Goal: Navigation & Orientation: Find specific page/section

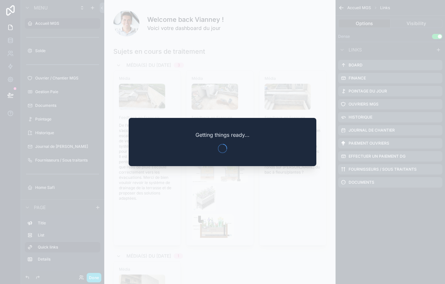
scroll to position [333, 0]
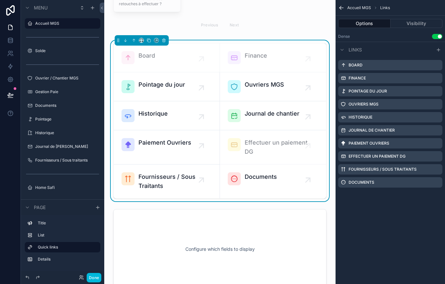
click at [101, 283] on button "Done" at bounding box center [94, 277] width 15 height 9
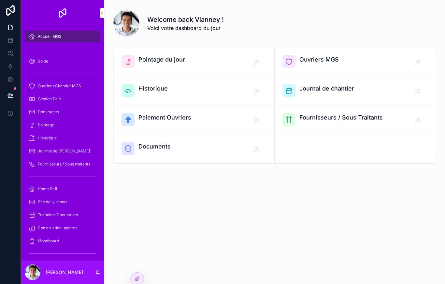
scroll to position [0, 0]
click at [70, 100] on div "Gestion Paie" at bounding box center [63, 99] width 68 height 10
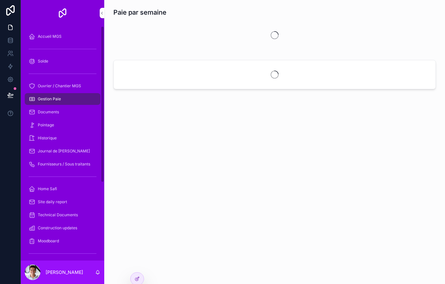
click at [66, 114] on div "Documents" at bounding box center [63, 112] width 68 height 10
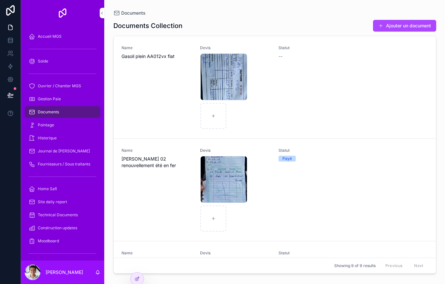
click at [69, 125] on div "Pointage" at bounding box center [63, 125] width 68 height 10
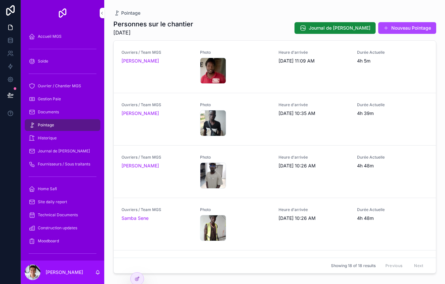
click at [73, 143] on div "Historique" at bounding box center [63, 138] width 68 height 10
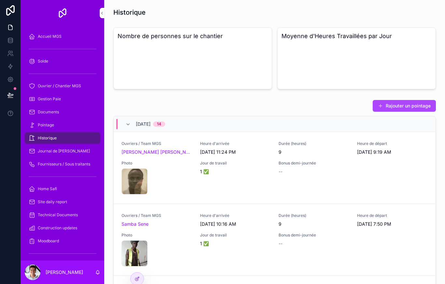
click at [68, 156] on div "Journal de [PERSON_NAME]" at bounding box center [63, 151] width 68 height 10
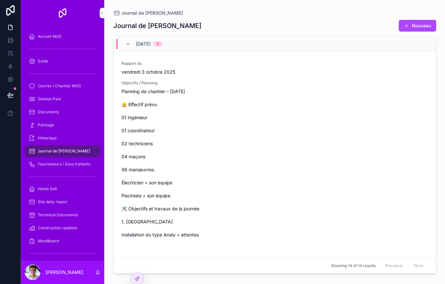
click at [81, 164] on span "Fournisseurs / Sous traitants" at bounding box center [64, 164] width 52 height 5
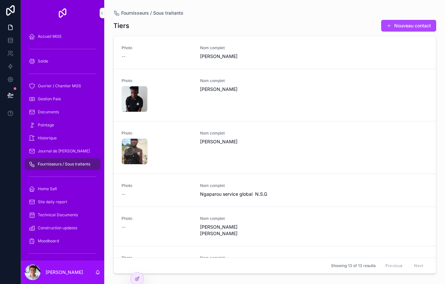
click at [71, 105] on link "Gestion Paie" at bounding box center [63, 99] width 76 height 12
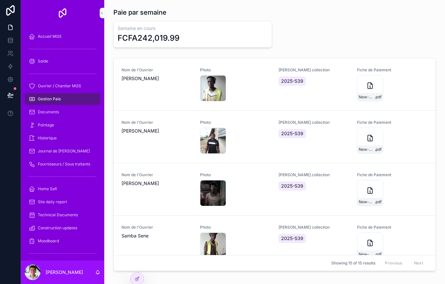
click at [76, 88] on span "Ouvrier / Chantier MGS" at bounding box center [59, 85] width 43 height 5
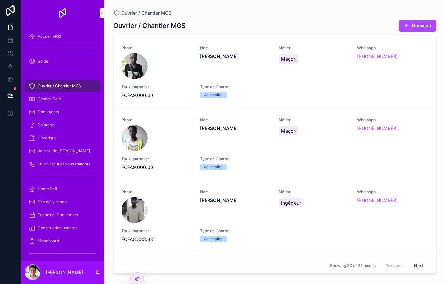
click at [71, 66] on div "Solde" at bounding box center [63, 61] width 68 height 10
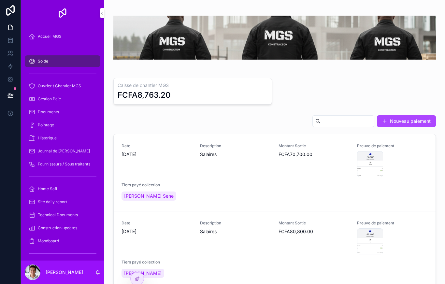
click at [70, 190] on div "Home Safi" at bounding box center [63, 189] width 68 height 10
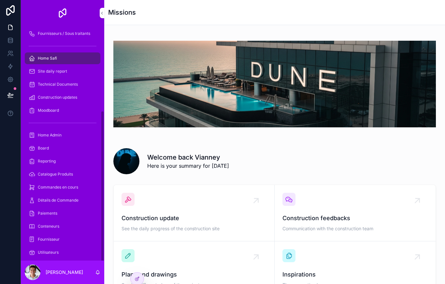
scroll to position [130, 0]
click at [66, 198] on span "Détails de Commande" at bounding box center [58, 200] width 41 height 5
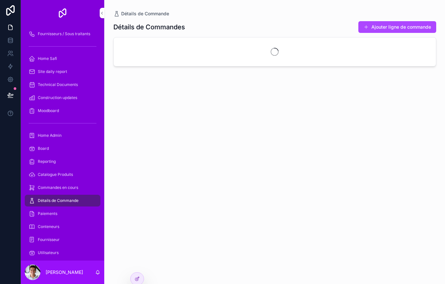
click at [61, 182] on link "Commandes en cours" at bounding box center [63, 188] width 76 height 12
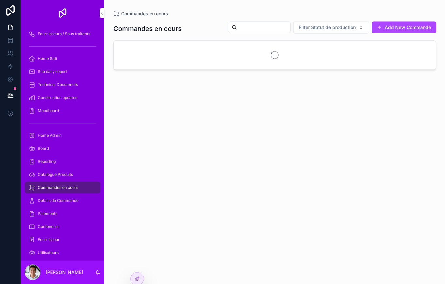
click at [61, 175] on span "Catalogue Produits" at bounding box center [55, 174] width 35 height 5
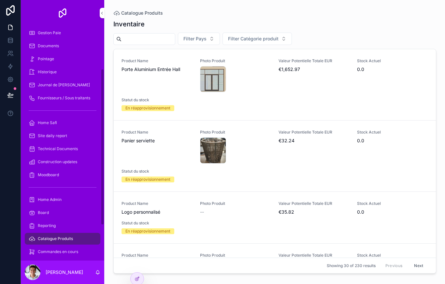
click at [61, 48] on div "Documents" at bounding box center [63, 46] width 68 height 10
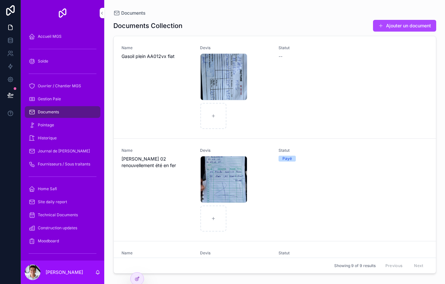
click at [65, 38] on div "Accueil MGS" at bounding box center [63, 36] width 68 height 10
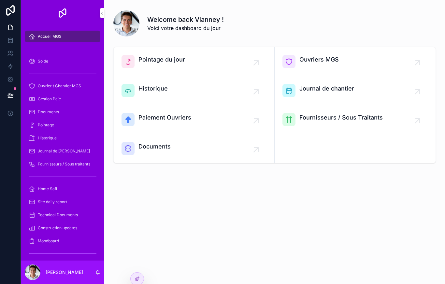
click at [219, 154] on div "Documents" at bounding box center [194, 148] width 145 height 13
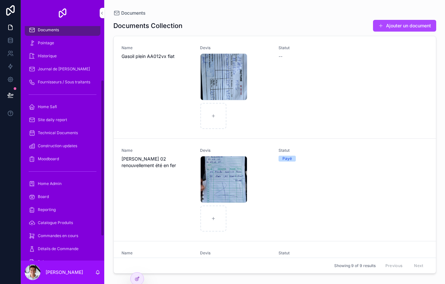
scroll to position [84, 0]
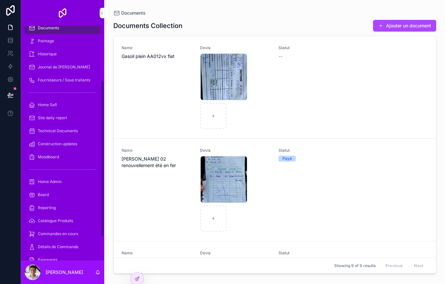
click at [70, 81] on span "Fournisseurs / Sous traitants" at bounding box center [64, 80] width 52 height 5
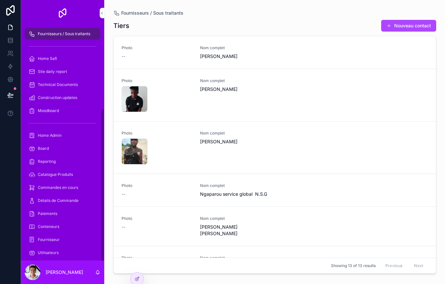
scroll to position [118, 0]
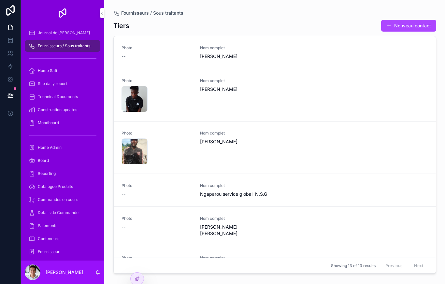
click at [44, 72] on span "Home Safi" at bounding box center [47, 70] width 19 height 5
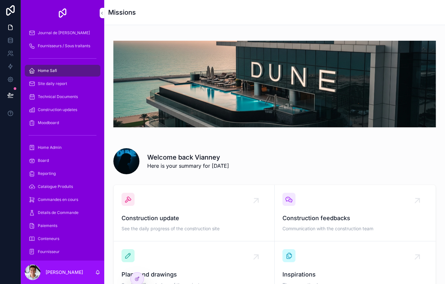
click at [48, 86] on span "Site daily report" at bounding box center [52, 83] width 29 height 5
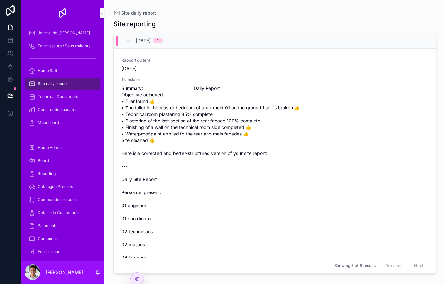
click at [48, 99] on span "Technical Documents" at bounding box center [58, 96] width 40 height 5
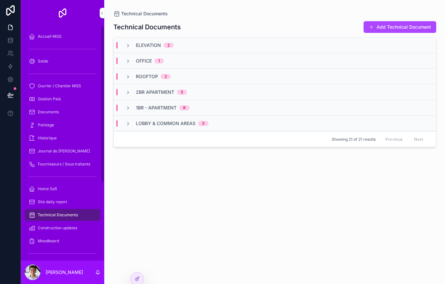
click at [45, 143] on div "Historique" at bounding box center [63, 138] width 68 height 10
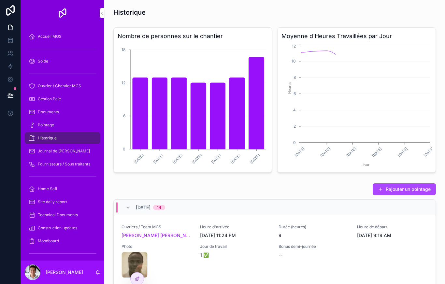
click at [55, 156] on link "Journal de Chantier" at bounding box center [63, 151] width 76 height 12
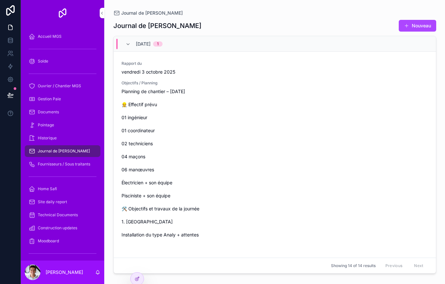
click at [51, 141] on div "Historique" at bounding box center [63, 138] width 68 height 10
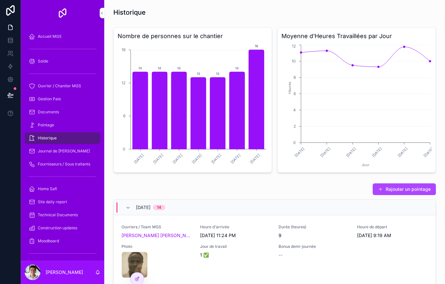
click at [47, 124] on span "Pointage" at bounding box center [46, 125] width 16 height 5
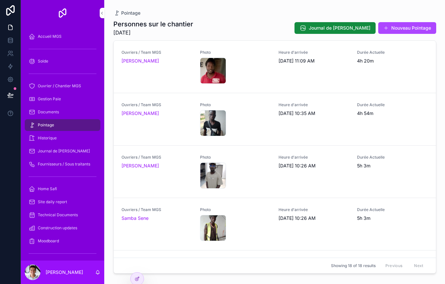
click at [54, 113] on span "Documents" at bounding box center [48, 112] width 21 height 5
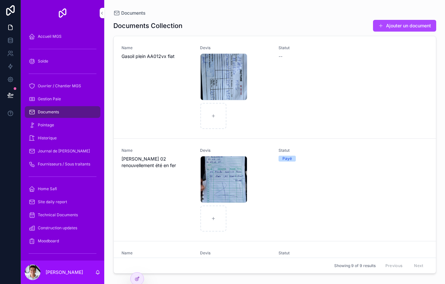
click at [54, 130] on link "Pointage" at bounding box center [63, 125] width 76 height 12
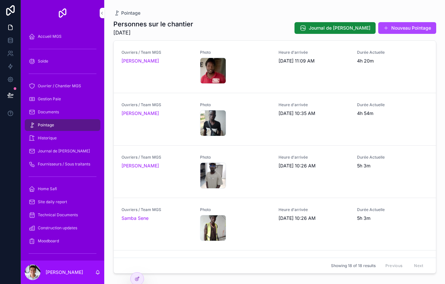
click at [49, 139] on span "Historique" at bounding box center [47, 138] width 19 height 5
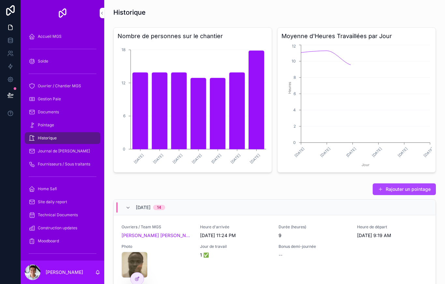
click at [58, 155] on div "Journal de Chantier" at bounding box center [63, 151] width 68 height 10
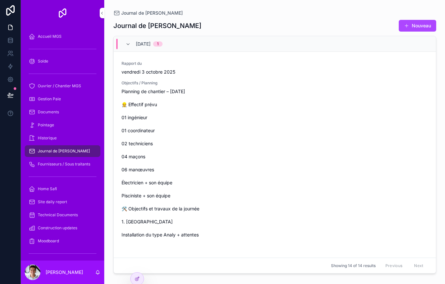
click at [57, 166] on span "Fournisseurs / Sous traitants" at bounding box center [64, 164] width 52 height 5
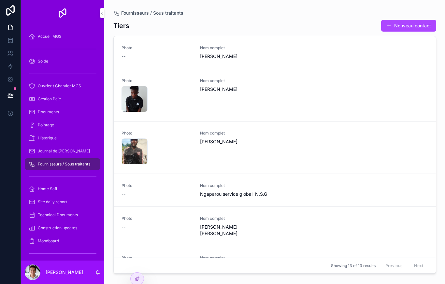
click at [50, 194] on div "Home Safi" at bounding box center [63, 189] width 68 height 10
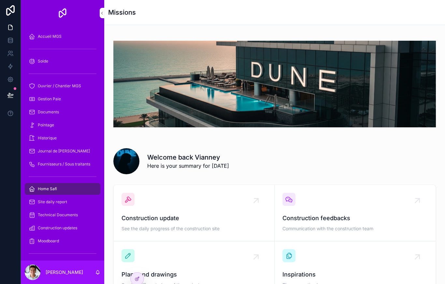
click at [50, 203] on span "Site daily report" at bounding box center [52, 201] width 29 height 5
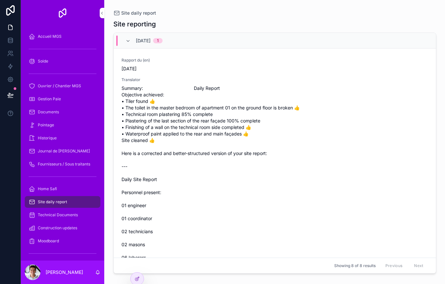
click at [49, 215] on span "Technical Documents" at bounding box center [58, 215] width 40 height 5
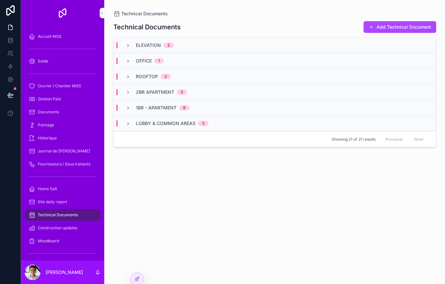
click at [49, 229] on span "Construction updates" at bounding box center [57, 228] width 39 height 5
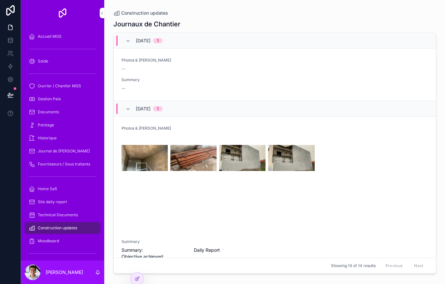
click at [53, 242] on span "Moodboard" at bounding box center [48, 241] width 21 height 5
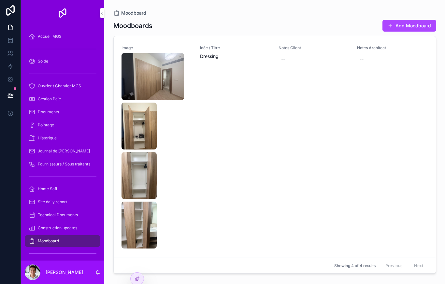
click at [49, 225] on div "Construction updates" at bounding box center [63, 228] width 68 height 10
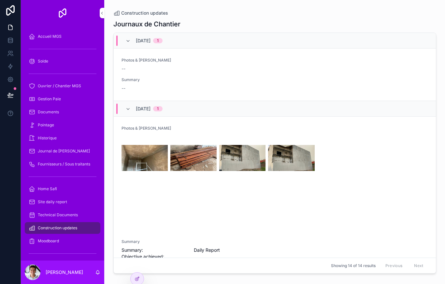
click at [48, 111] on span "Documents" at bounding box center [48, 112] width 21 height 5
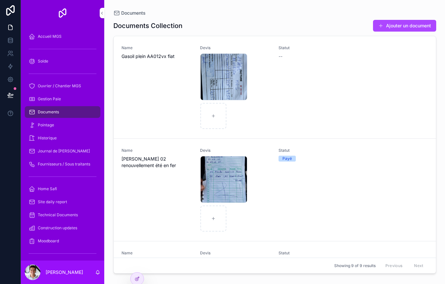
click at [44, 102] on div "Gestion Paie" at bounding box center [63, 99] width 68 height 10
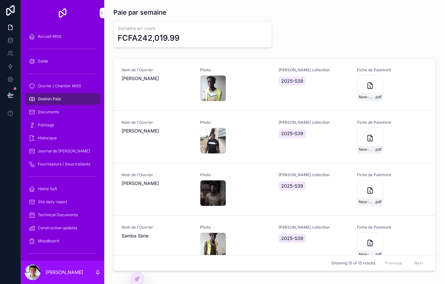
click at [51, 87] on span "Ouvrier / Chantier MGS" at bounding box center [59, 85] width 43 height 5
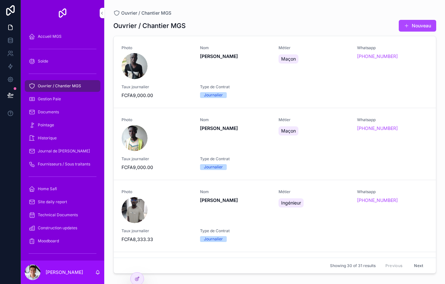
click at [143, 277] on div at bounding box center [137, 279] width 13 height 12
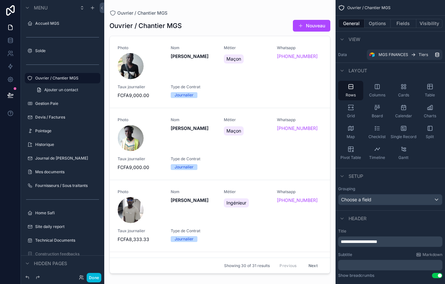
click at [99, 283] on button "Done" at bounding box center [94, 277] width 15 height 9
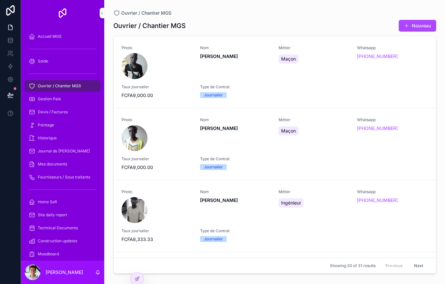
click at [77, 276] on p "[PERSON_NAME]" at bounding box center [64, 272] width 37 height 7
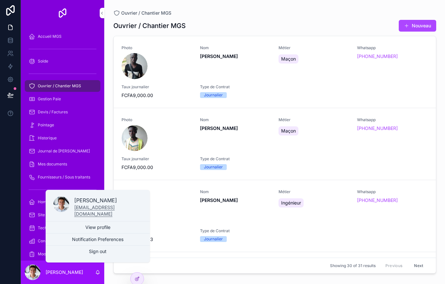
click at [68, 276] on p "[PERSON_NAME]" at bounding box center [64, 272] width 37 height 7
click at [138, 280] on icon at bounding box center [136, 279] width 3 height 3
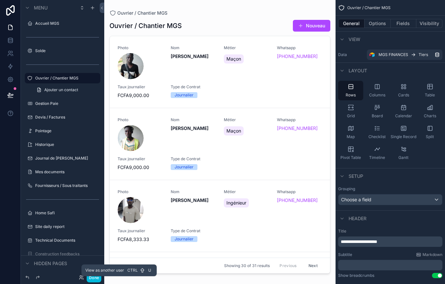
click at [142, 273] on div "View as another user Ctrl U" at bounding box center [118, 271] width 75 height 12
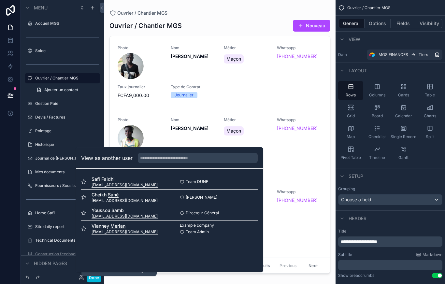
click at [116, 183] on span "Safi Faidhi" at bounding box center [125, 179] width 66 height 7
click at [115, 203] on span "cheikhmgsconstruction@gmail.com" at bounding box center [125, 200] width 66 height 5
click at [100, 198] on span "Cheikh Sané" at bounding box center [125, 195] width 66 height 7
click at [141, 198] on span "Cheikh Sané" at bounding box center [125, 195] width 66 height 7
click at [118, 198] on span "Cheikh Sané" at bounding box center [125, 195] width 66 height 7
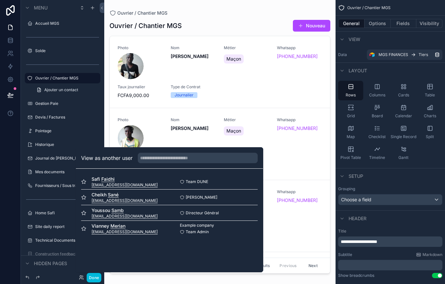
click at [206, 200] on span "Cheikh Sané" at bounding box center [202, 197] width 32 height 5
click at [234, 200] on div "Cheikh Sané Select" at bounding box center [213, 197] width 88 height 5
click at [244, 200] on div "Cheikh Sané Select" at bounding box center [213, 197] width 88 height 5
click at [86, 200] on icon at bounding box center [83, 197] width 5 height 5
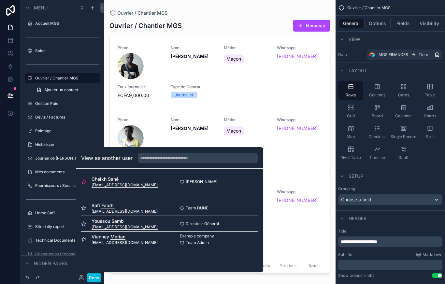
click at [105, 183] on span "Cheikh Sané" at bounding box center [125, 179] width 66 height 7
click at [88, 186] on div "Cheikh Sané cheikhmgsconstruction@gmail.com" at bounding box center [125, 182] width 88 height 12
click at [83, 182] on div "Cheikh Sané cheikhmgsconstruction@gmail.com Cheikh Sané Select" at bounding box center [169, 182] width 177 height 16
click at [87, 184] on div "Cheikh Sané cheikhmgsconstruction@gmail.com" at bounding box center [125, 182] width 88 height 12
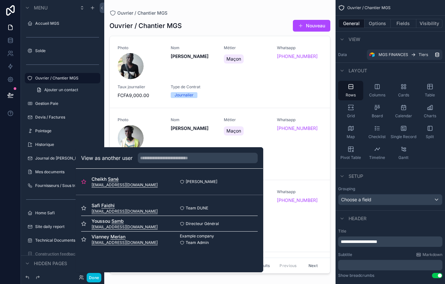
click at [86, 184] on icon at bounding box center [83, 181] width 5 height 5
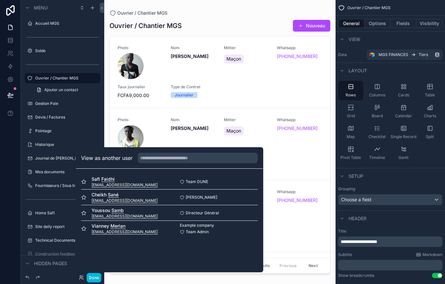
click at [98, 283] on button "Done" at bounding box center [94, 277] width 15 height 9
click at [0, 0] on div "[PERSON_NAME]" at bounding box center [0, 0] width 0 height 0
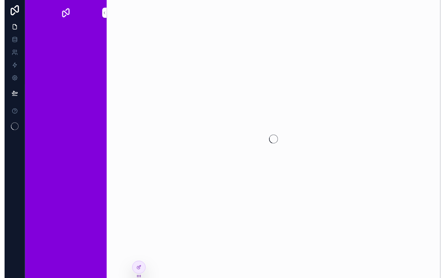
scroll to position [6, 0]
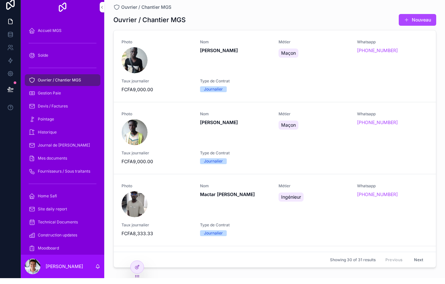
click at [137, 271] on icon at bounding box center [137, 273] width 5 height 5
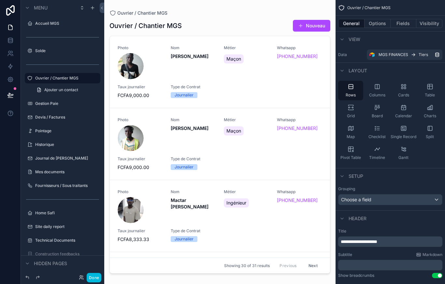
click at [97, 283] on button "Done" at bounding box center [94, 277] width 15 height 9
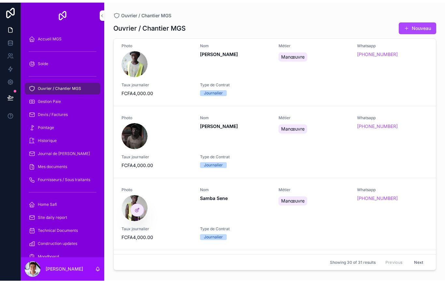
scroll to position [649, 0]
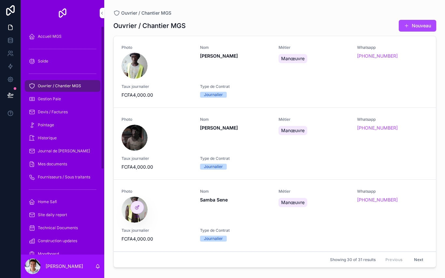
click at [69, 37] on div "Accueil MGS" at bounding box center [63, 36] width 68 height 10
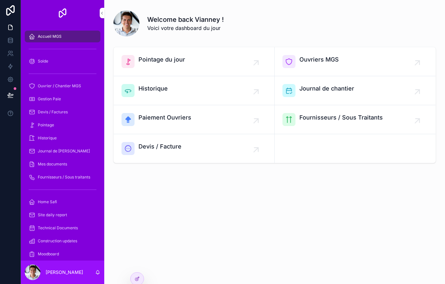
click at [139, 259] on div "Welcome back Vianney ! Voici votre dashboard du jour Pointage du jour Ouvriers …" at bounding box center [274, 142] width 341 height 284
click at [140, 257] on div "Welcome back Vianney ! Voici votre dashboard du jour Pointage du jour Ouvriers …" at bounding box center [274, 142] width 341 height 284
click at [141, 259] on div "Welcome back Vianney ! Voici votre dashboard du jour Pointage du jour Ouvriers …" at bounding box center [274, 142] width 341 height 284
click at [139, 262] on div "Welcome back Vianney ! Voici votre dashboard du jour Pointage du jour Ouvriers …" at bounding box center [274, 142] width 341 height 284
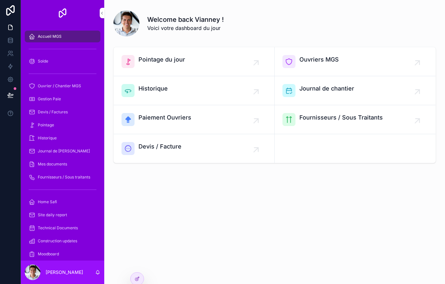
click at [139, 262] on div "Welcome back Vianney ! Voici votre dashboard du jour Pointage du jour Ouvriers …" at bounding box center [274, 142] width 341 height 284
click at [141, 263] on div "Welcome back Vianney ! Voici votre dashboard du jour Pointage du jour Ouvriers …" at bounding box center [274, 142] width 341 height 284
click at [137, 266] on div "Welcome back Vianney ! Voici votre dashboard du jour Pointage du jour Ouvriers …" at bounding box center [274, 142] width 341 height 284
click at [159, 277] on div "Welcome back Vianney ! Voici votre dashboard du jour Pointage du jour Ouvriers …" at bounding box center [274, 142] width 341 height 284
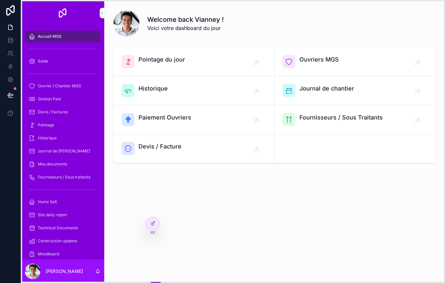
drag, startPoint x: 137, startPoint y: 284, endPoint x: 153, endPoint y: 228, distance: 57.3
drag, startPoint x: 154, startPoint y: 283, endPoint x: 138, endPoint y: 254, distance: 32.2
drag, startPoint x: 138, startPoint y: 283, endPoint x: 151, endPoint y: 211, distance: 73.3
drag, startPoint x: 151, startPoint y: 3, endPoint x: 150, endPoint y: 80, distance: 76.3
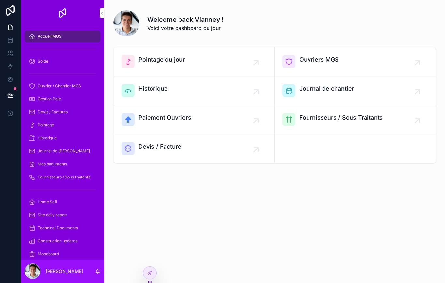
click at [167, 229] on div "Welcome back Vianney ! Voici votre dashboard du jour Pointage du jour Ouvriers …" at bounding box center [274, 141] width 341 height 283
click at [183, 213] on div "Welcome back Vianney ! Voici votre dashboard du jour Pointage du jour Ouvriers …" at bounding box center [274, 109] width 341 height 218
drag, startPoint x: 422, startPoint y: 2, endPoint x: 134, endPoint y: 233, distance: 368.9
click at [0, 0] on html "Accueil MGS Solde Ouvrier / Chantier MGS Gestion Paie Devis / Factures Pointage…" at bounding box center [222, 142] width 445 height 284
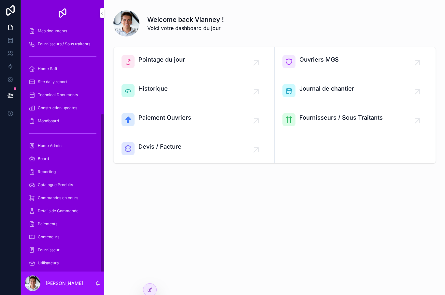
scroll to position [133, 0]
click at [8, 13] on icon at bounding box center [10, 10] width 13 height 10
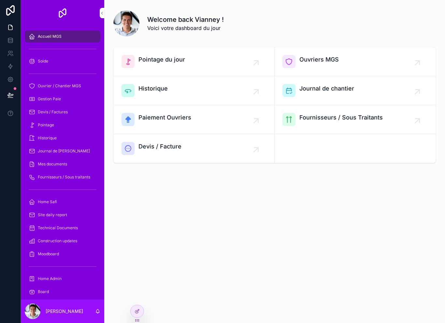
click at [124, 283] on div "Welcome back Vianney ! Voici votre dashboard du jour Pointage du jour Ouvriers …" at bounding box center [274, 161] width 341 height 323
click at [136, 308] on div at bounding box center [137, 311] width 13 height 12
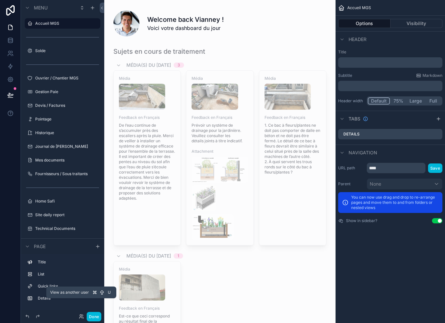
click at [81, 316] on icon at bounding box center [81, 316] width 5 height 5
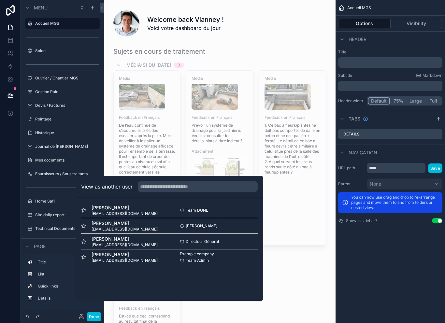
click at [233, 234] on div "Cheikh Sané cheikhmgsconstruction@gmail.com Cheikh Sané Select" at bounding box center [169, 226] width 177 height 16
click at [109, 227] on span "[PERSON_NAME]" at bounding box center [125, 223] width 66 height 7
click at [177, 192] on input "text" at bounding box center [198, 187] width 120 height 10
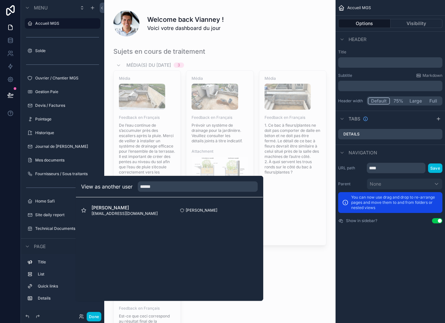
type input "******"
click at [179, 218] on div "Cheikh Sané cheikhmgsconstruction@gmail.com Cheikh Sané Select" at bounding box center [169, 211] width 177 height 16
click at [147, 211] on span "[PERSON_NAME]" at bounding box center [125, 208] width 66 height 7
click at [225, 213] on div "Cheikh Sané Select" at bounding box center [213, 210] width 88 height 5
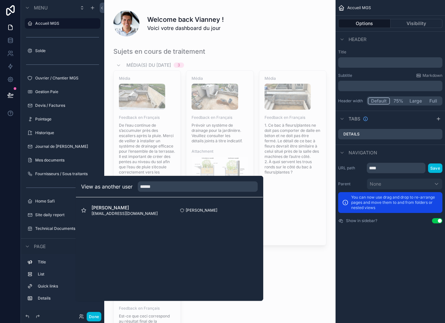
click at [252, 213] on div "Cheikh Sané Select" at bounding box center [213, 210] width 88 height 5
click at [254, 213] on div "Cheikh Sané Select" at bounding box center [213, 210] width 88 height 5
click at [234, 213] on div "Cheikh Sané Select" at bounding box center [213, 210] width 88 height 5
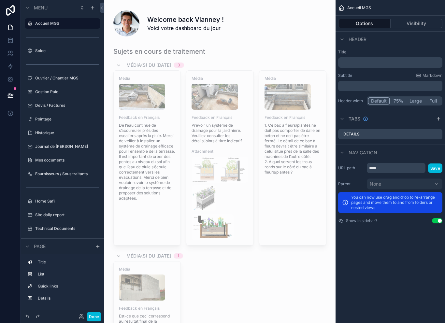
click at [82, 320] on div "Done" at bounding box center [89, 316] width 26 height 9
click at [8, 10] on icon at bounding box center [10, 10] width 13 height 10
click at [98, 316] on button "Done" at bounding box center [94, 316] width 15 height 9
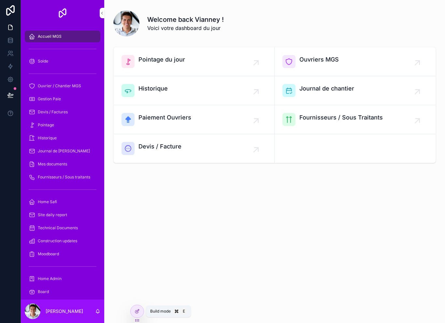
click at [138, 313] on icon at bounding box center [136, 312] width 3 height 3
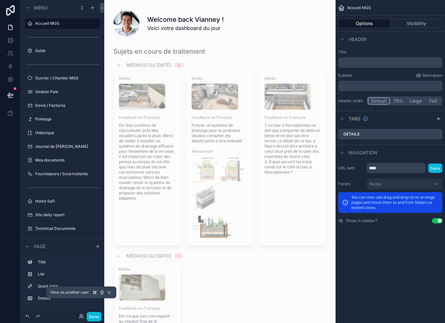
click at [84, 318] on icon at bounding box center [81, 316] width 5 height 5
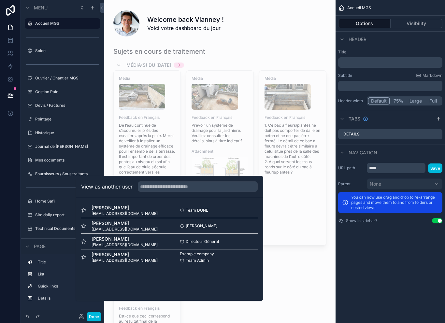
click at [248, 218] on div "Safi Faidhi safi@idsconsultant.com Team DUNE Select" at bounding box center [169, 211] width 177 height 16
click at [284, 273] on div "scrollable content" at bounding box center [220, 206] width 221 height 324
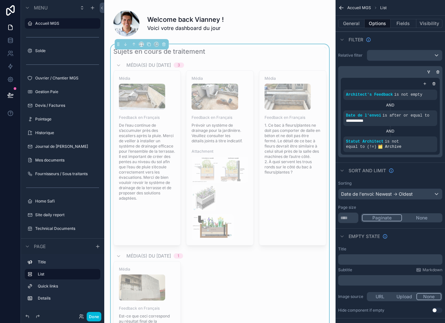
click at [9, 12] on icon at bounding box center [10, 10] width 13 height 10
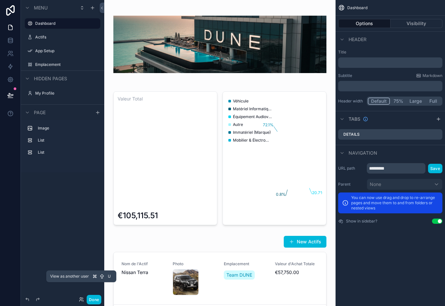
click at [81, 300] on icon at bounding box center [81, 299] width 5 height 5
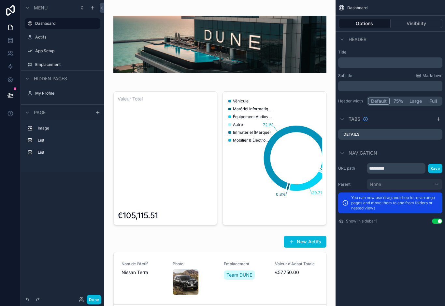
click at [40, 260] on div "Menu Dashboard Actifs App Setup Emplacement Hidden pages My Profile Page Image …" at bounding box center [62, 149] width 83 height 298
click at [4, 11] on link at bounding box center [10, 10] width 21 height 21
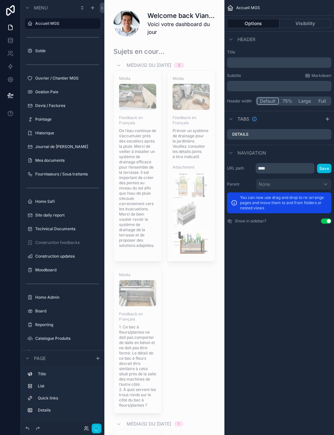
click at [99, 432] on button "button" at bounding box center [97, 428] width 10 height 10
click at [100, 431] on button "button" at bounding box center [97, 428] width 10 height 10
click at [98, 431] on button "button" at bounding box center [97, 428] width 10 height 10
click at [87, 429] on icon at bounding box center [85, 429] width 3 height 1
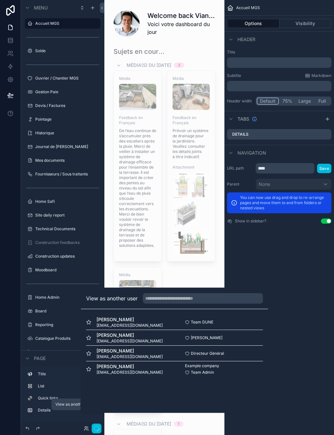
click at [197, 340] on span "[PERSON_NAME]" at bounding box center [207, 337] width 32 height 5
click at [240, 345] on div "[PERSON_NAME] [EMAIL_ADDRESS][DOMAIN_NAME] [PERSON_NAME] Select" at bounding box center [174, 338] width 177 height 16
click at [239, 345] on div "Cheikh Sané cheikhmgsconstruction@gmail.com Cheikh Sané Select" at bounding box center [174, 338] width 177 height 16
click at [249, 356] on div "Directeur Général Select" at bounding box center [218, 353] width 88 height 5
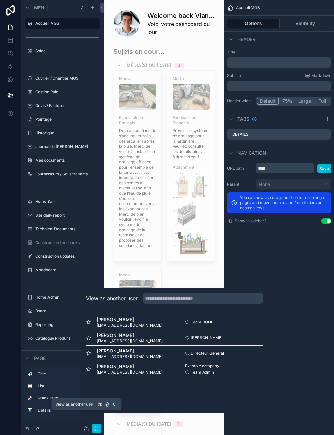
click at [89, 428] on icon at bounding box center [86, 428] width 5 height 5
click at [93, 425] on button "button" at bounding box center [97, 428] width 10 height 10
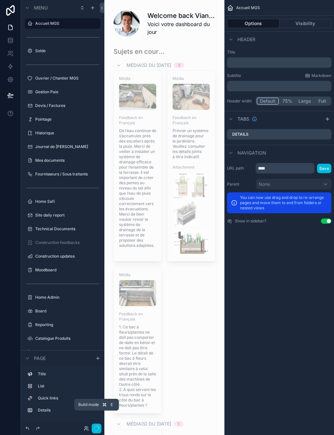
click at [100, 431] on button "button" at bounding box center [97, 428] width 10 height 10
click at [101, 427] on button "button" at bounding box center [97, 428] width 10 height 10
click at [205, 320] on div "scrollable content" at bounding box center [165, 300] width 110 height 513
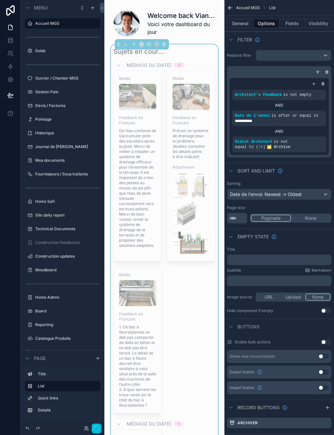
click at [201, 321] on div "Média Feedback en Français De l’eau continue de s’accumuler près des escaliers …" at bounding box center [164, 241] width 102 height 343
click at [218, 317] on div "Sujets en cours de traitement Média(s) du 30/09/2025 3 Média Feedback en França…" at bounding box center [165, 300] width 110 height 513
click at [99, 431] on button "button" at bounding box center [97, 428] width 10 height 10
click at [97, 432] on button "button" at bounding box center [97, 428] width 10 height 10
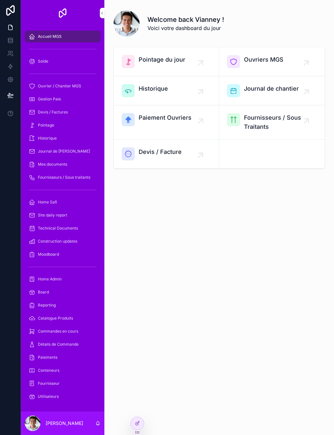
click at [139, 422] on icon at bounding box center [138, 421] width 1 height 1
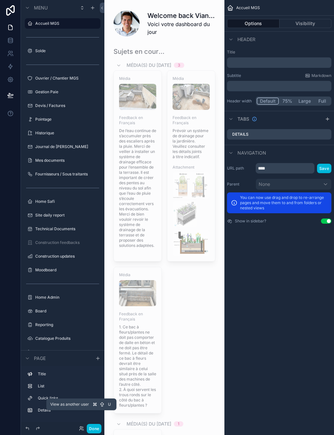
click at [81, 430] on icon at bounding box center [81, 428] width 5 height 5
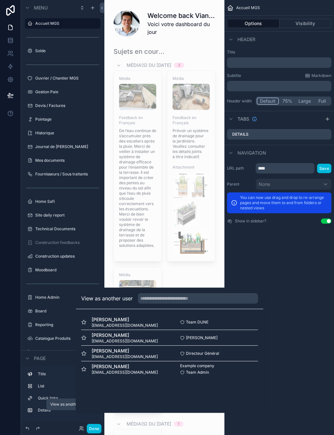
click at [240, 340] on div "Cheikh Sané Select" at bounding box center [213, 337] width 88 height 5
click at [236, 375] on div "Example company Team Admin Select" at bounding box center [213, 369] width 88 height 12
click at [246, 324] on div "[PERSON_NAME] [PERSON_NAME][EMAIL_ADDRESS][DOMAIN_NAME] Team DUNE Select [PERSO…" at bounding box center [169, 345] width 187 height 73
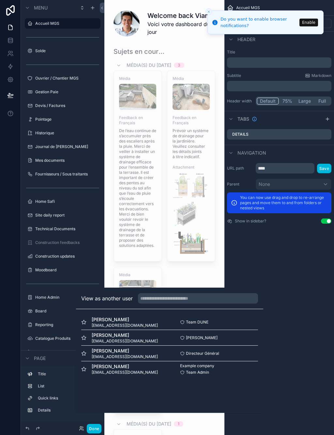
click at [312, 21] on button "Enable" at bounding box center [308, 23] width 19 height 8
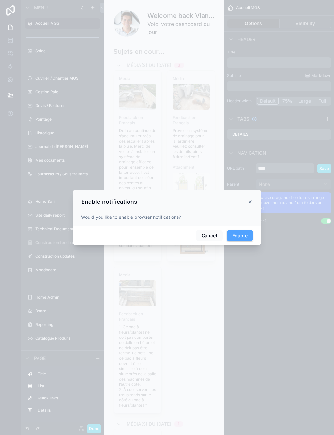
click at [248, 230] on button "Enable" at bounding box center [240, 236] width 26 height 12
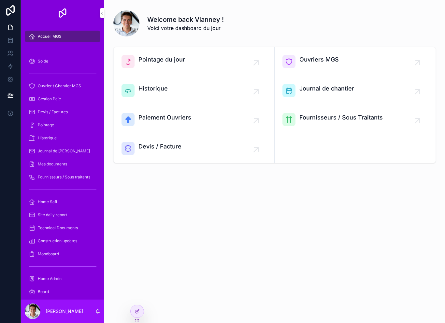
click at [137, 311] on icon at bounding box center [137, 311] width 5 height 5
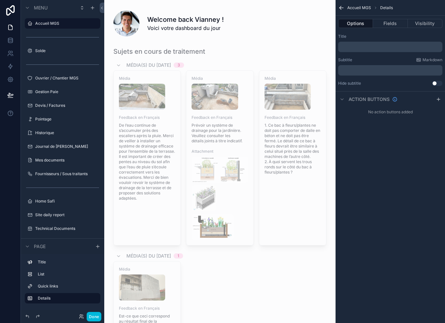
click at [84, 314] on div "Done" at bounding box center [89, 316] width 26 height 9
click at [87, 317] on button "Done" at bounding box center [94, 316] width 15 height 9
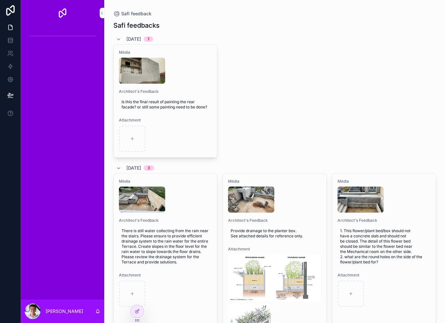
click at [136, 312] on icon at bounding box center [137, 311] width 5 height 5
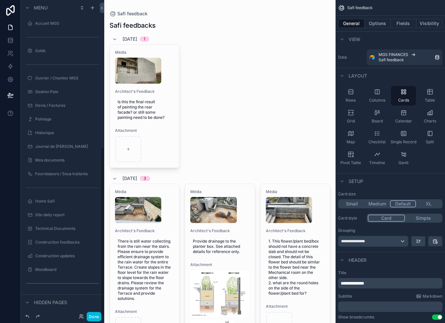
scroll to position [269, 0]
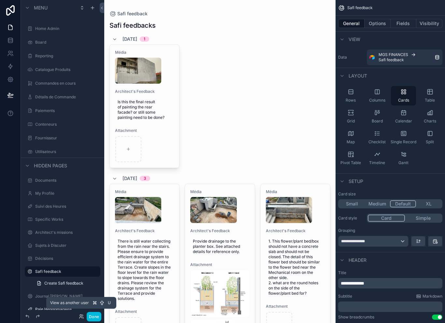
click at [80, 318] on icon at bounding box center [81, 317] width 3 height 1
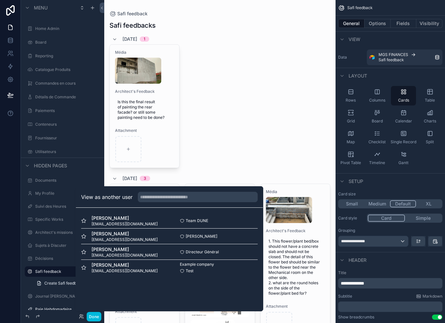
click at [201, 258] on div "[PERSON_NAME] [PERSON_NAME][EMAIL_ADDRESS][DOMAIN_NAME] Directeur Général Select" at bounding box center [169, 252] width 177 height 16
click at [237, 233] on div "[PERSON_NAME] [EMAIL_ADDRESS][DOMAIN_NAME] Cheikh Sané Select" at bounding box center [169, 237] width 177 height 16
click at [233, 219] on div "Team DUNE Select" at bounding box center [213, 220] width 88 height 5
click at [230, 250] on div "Directeur Général Select" at bounding box center [213, 252] width 88 height 5
click at [95, 318] on button "Done" at bounding box center [94, 316] width 15 height 9
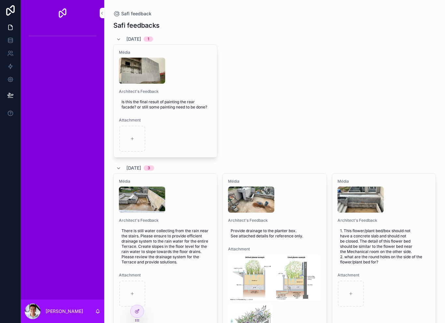
scroll to position [10, 0]
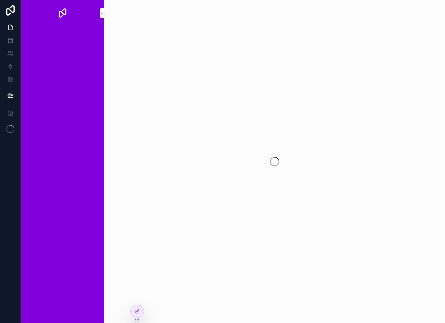
scroll to position [10, 0]
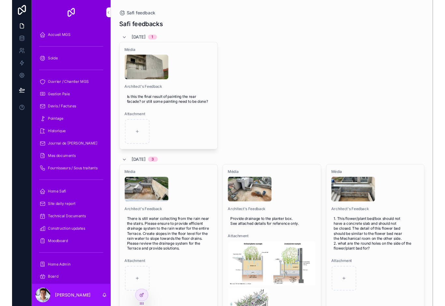
scroll to position [3, 0]
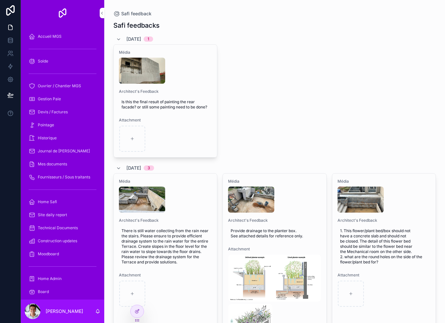
click at [12, 77] on icon at bounding box center [10, 79] width 5 height 5
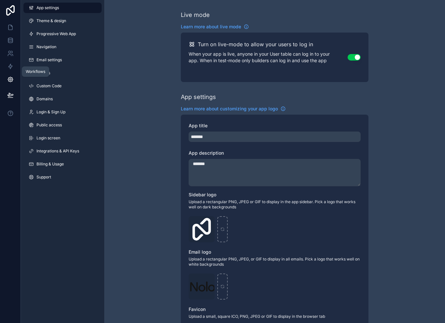
click at [7, 65] on icon at bounding box center [10, 66] width 7 height 7
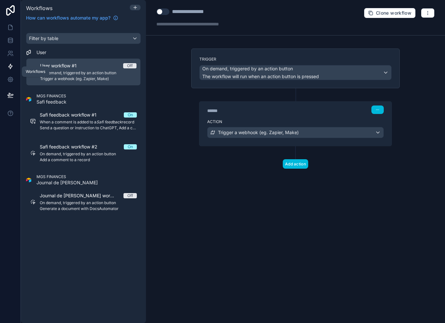
click at [9, 34] on link at bounding box center [10, 40] width 21 height 13
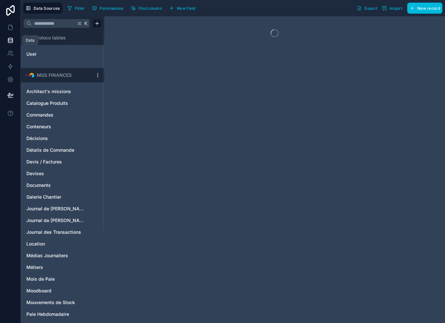
click at [11, 9] on icon at bounding box center [10, 10] width 8 height 10
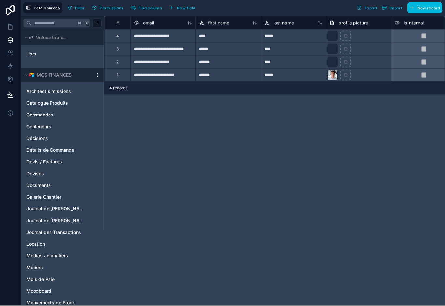
scroll to position [9, 0]
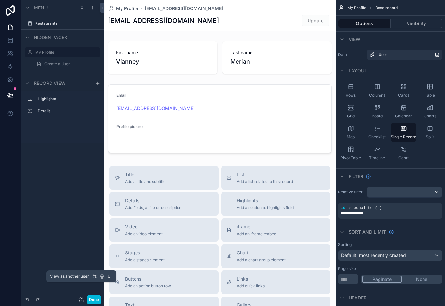
click at [80, 301] on icon at bounding box center [81, 299] width 5 height 5
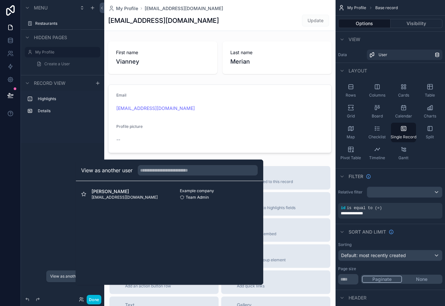
click at [231, 200] on div "Example company Team Admin Select" at bounding box center [213, 194] width 88 height 12
click at [230, 200] on div "Example company Team Admin Select" at bounding box center [213, 194] width 88 height 12
click at [234, 200] on div "Example company Team Admin Select" at bounding box center [213, 194] width 88 height 12
click at [139, 197] on div "[PERSON_NAME] [EMAIL_ADDRESS][DOMAIN_NAME] Example company Team Admin Select" at bounding box center [169, 194] width 177 height 16
click at [59, 155] on div "Menu Restaurants Hidden pages My Profile Create a User Record view Highlights D…" at bounding box center [62, 149] width 83 height 298
